Goal: Find specific page/section: Find specific page/section

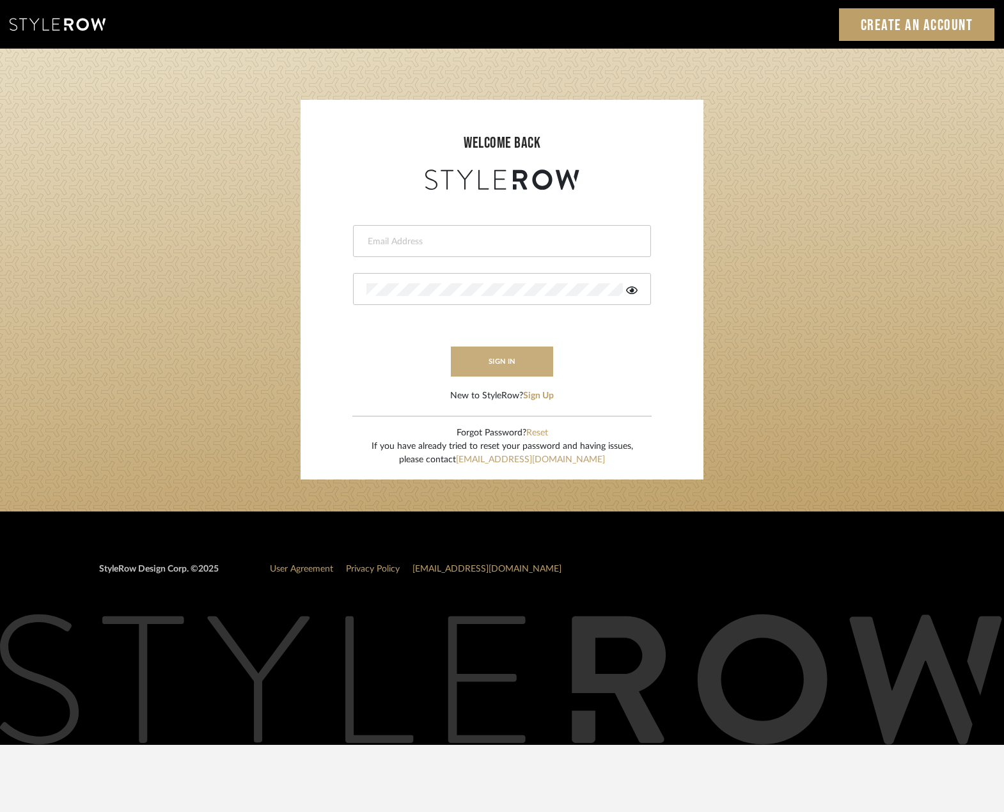
type input "[PERSON_NAME][EMAIL_ADDRESS][DOMAIN_NAME]"
click at [528, 353] on button "sign in" at bounding box center [502, 362] width 102 height 30
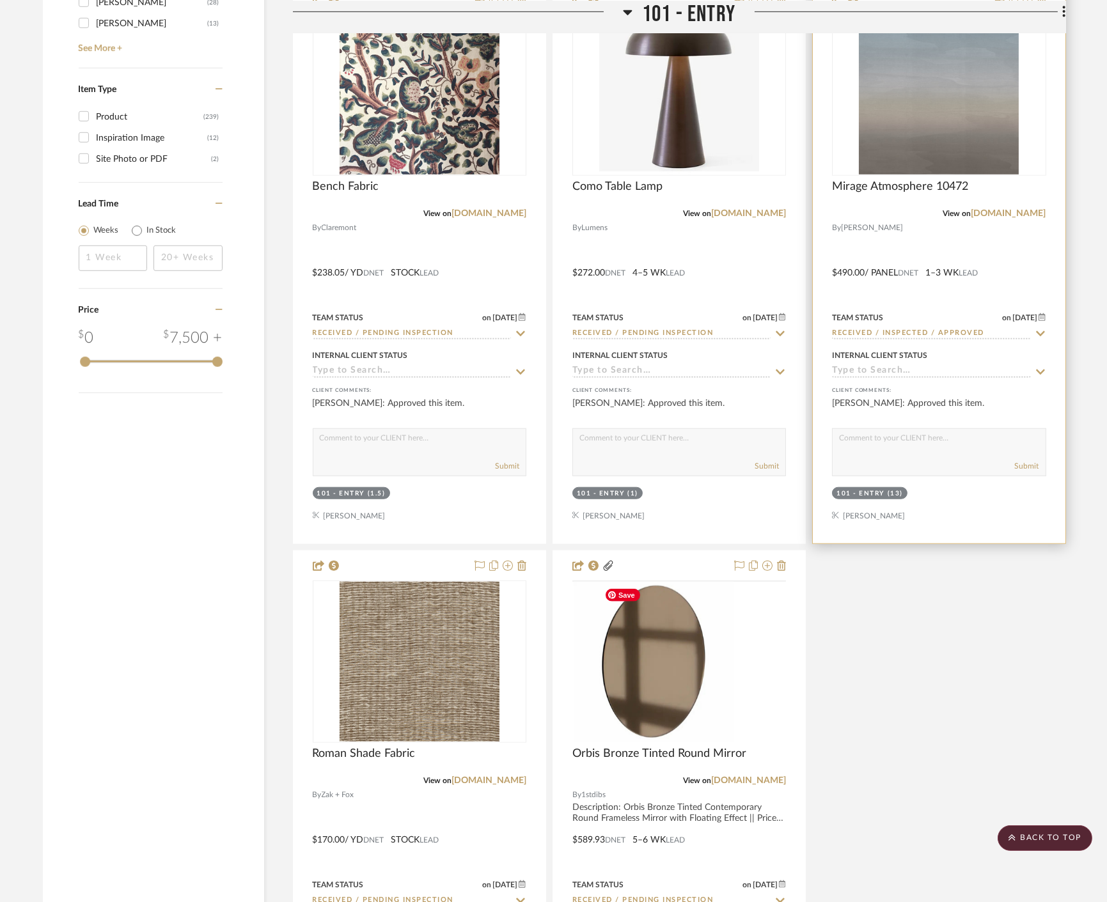
scroll to position [1990, 0]
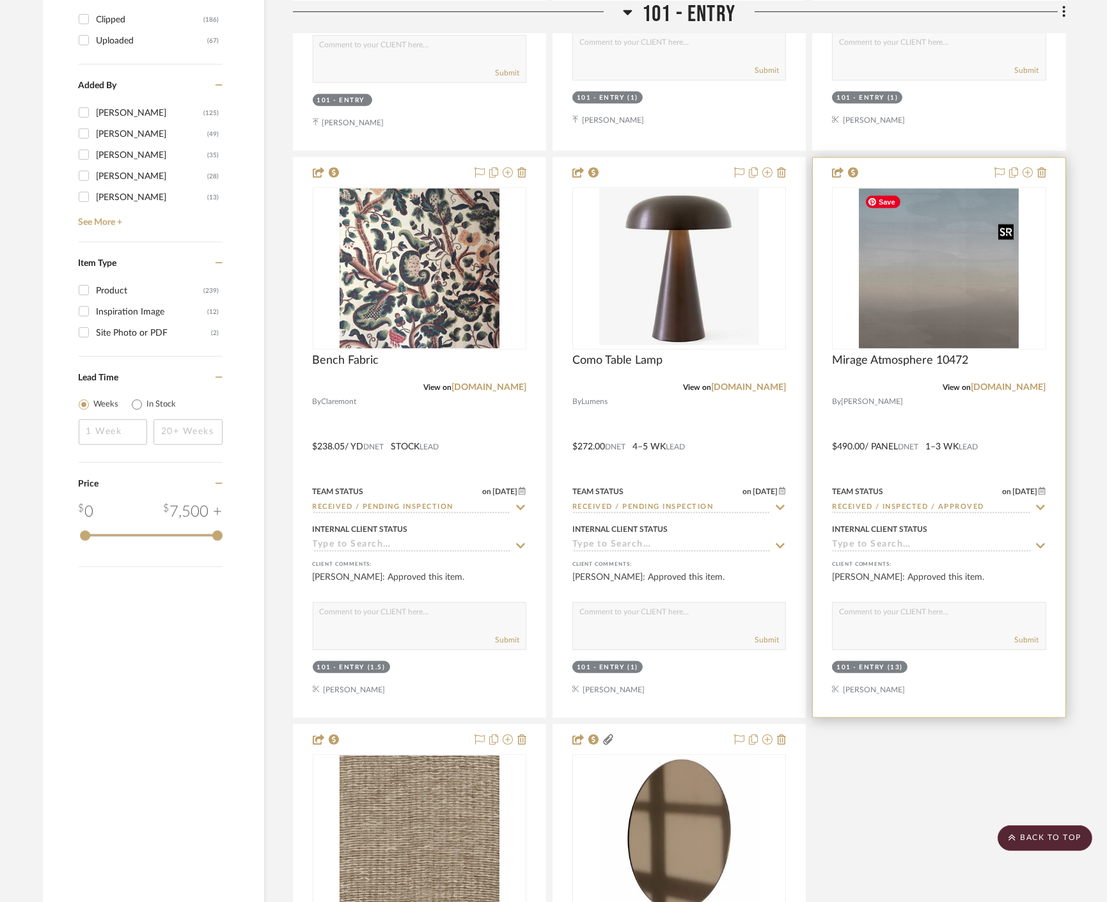
click at [932, 327] on img "0" at bounding box center [939, 269] width 160 height 160
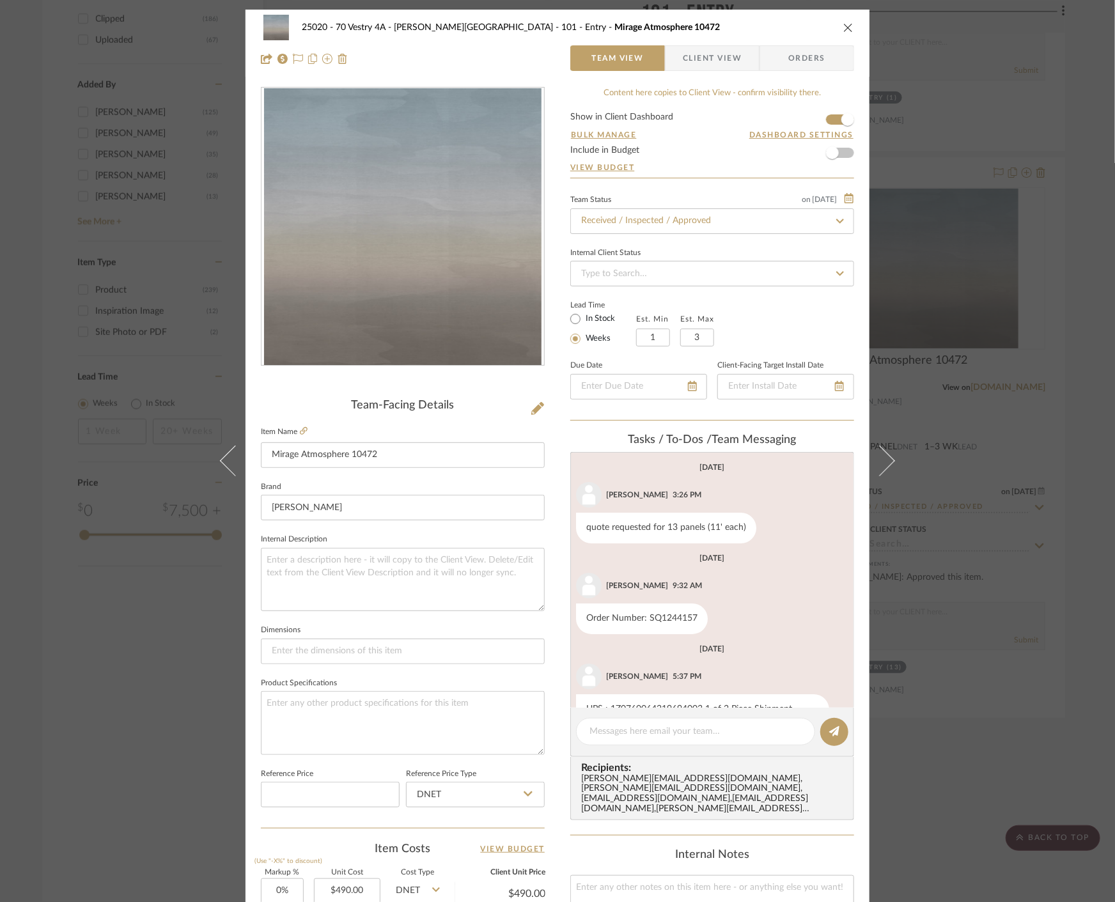
scroll to position [43, 0]
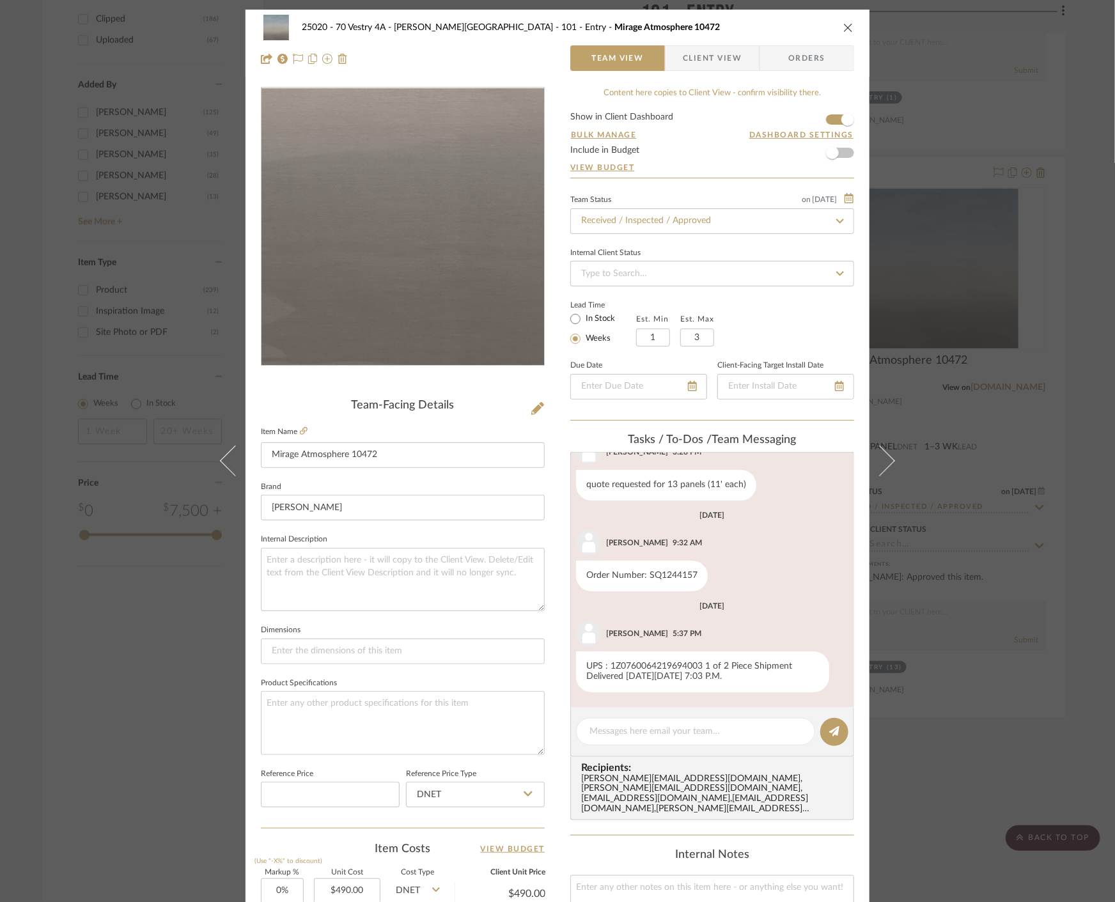
click at [426, 327] on img "0" at bounding box center [403, 227] width 278 height 278
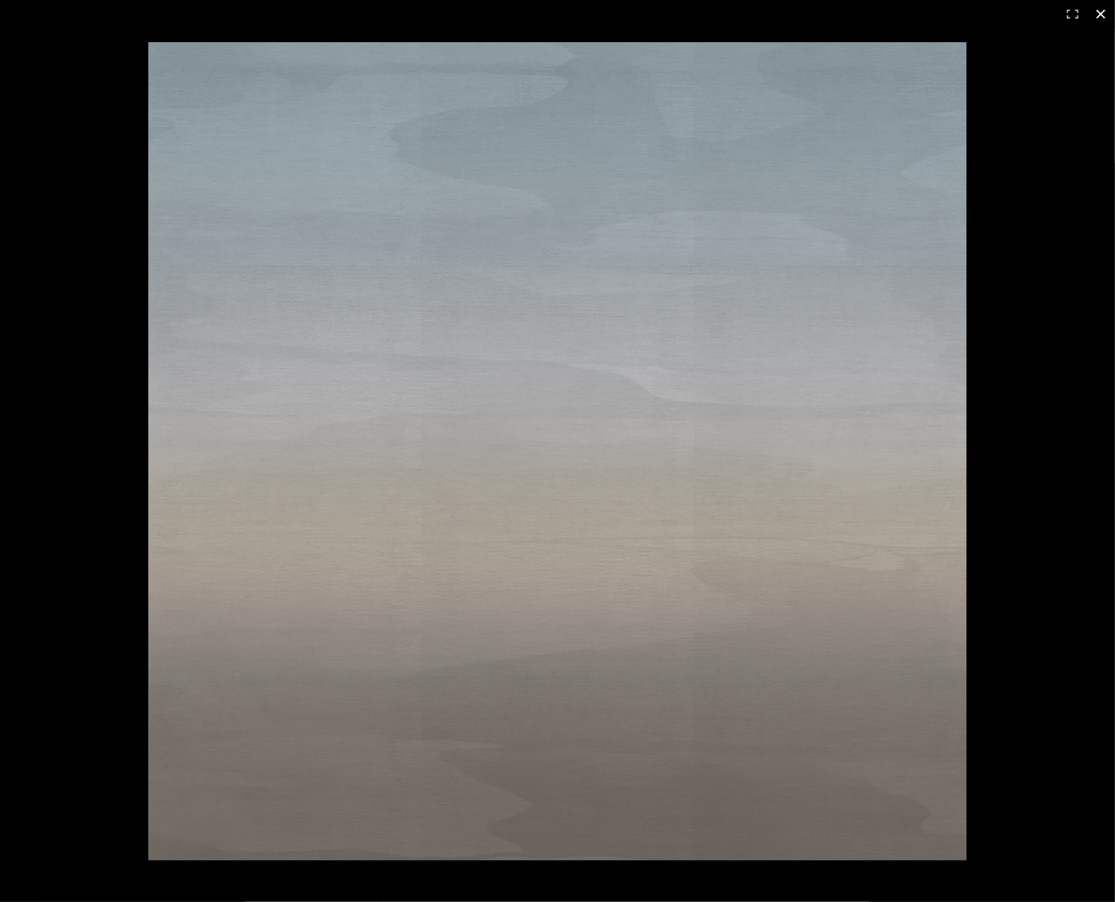
click at [1088, 530] on div at bounding box center [687, 478] width 1079 height 873
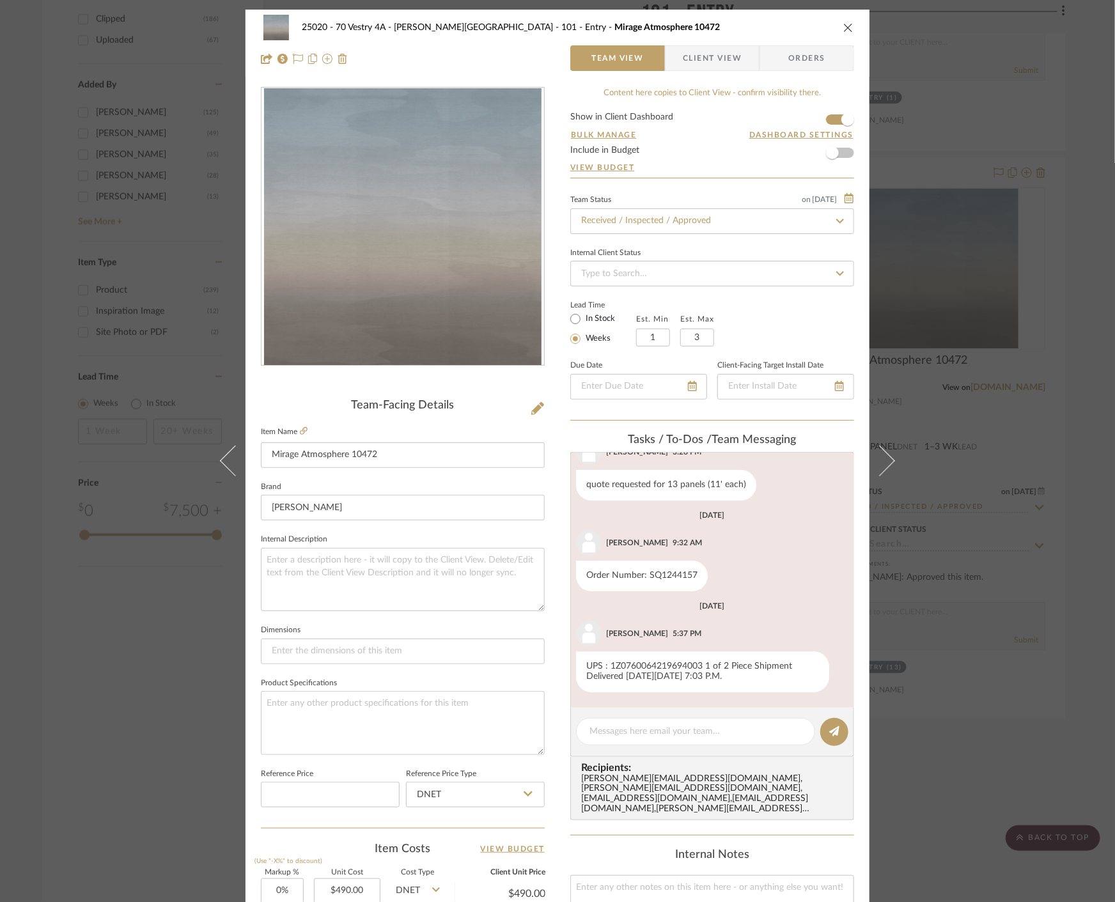
click at [987, 423] on div "25020 - 70 Vestry 4A - Grant-Stanleigh 101 - Entry Mirage Atmosphere 10472 Team…" at bounding box center [557, 451] width 1115 height 902
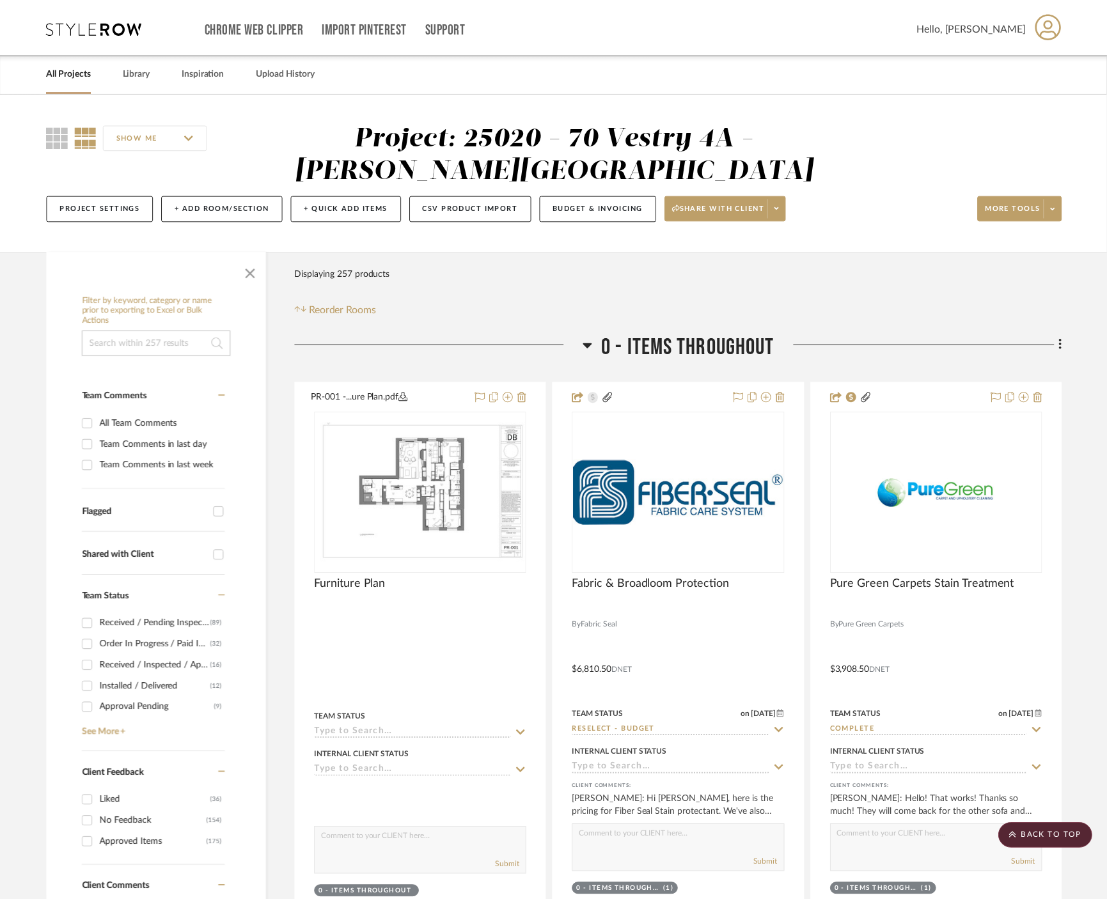
scroll to position [1990, 0]
